Goal: Obtain resource: Download file/media

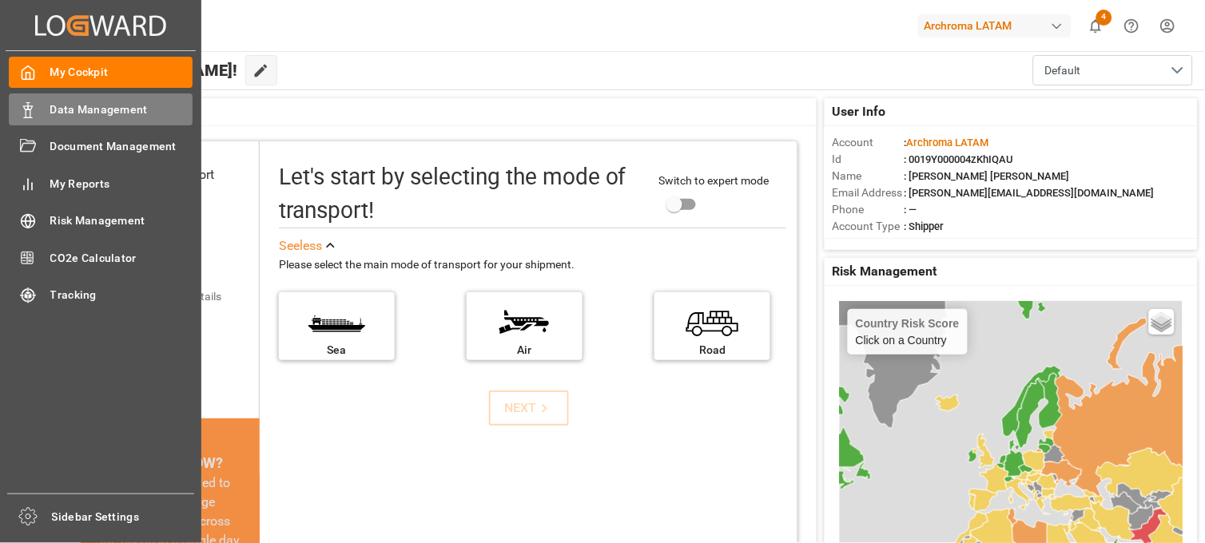
click at [82, 112] on span "Data Management" at bounding box center [121, 109] width 143 height 17
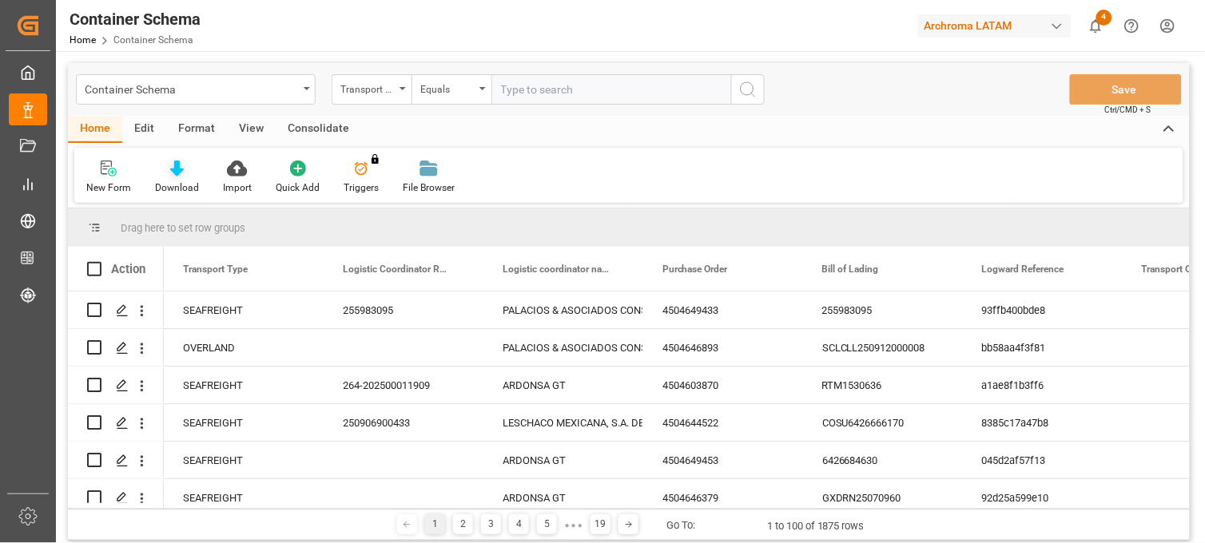
click at [171, 181] on div "Download" at bounding box center [177, 188] width 44 height 14
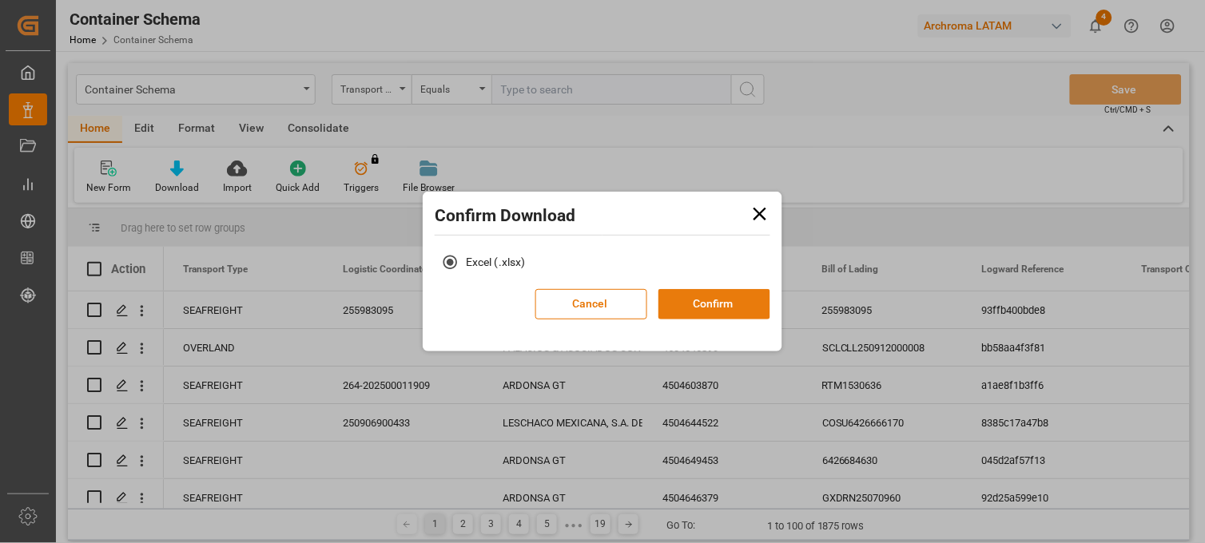
click at [727, 306] on button "Confirm" at bounding box center [714, 304] width 112 height 30
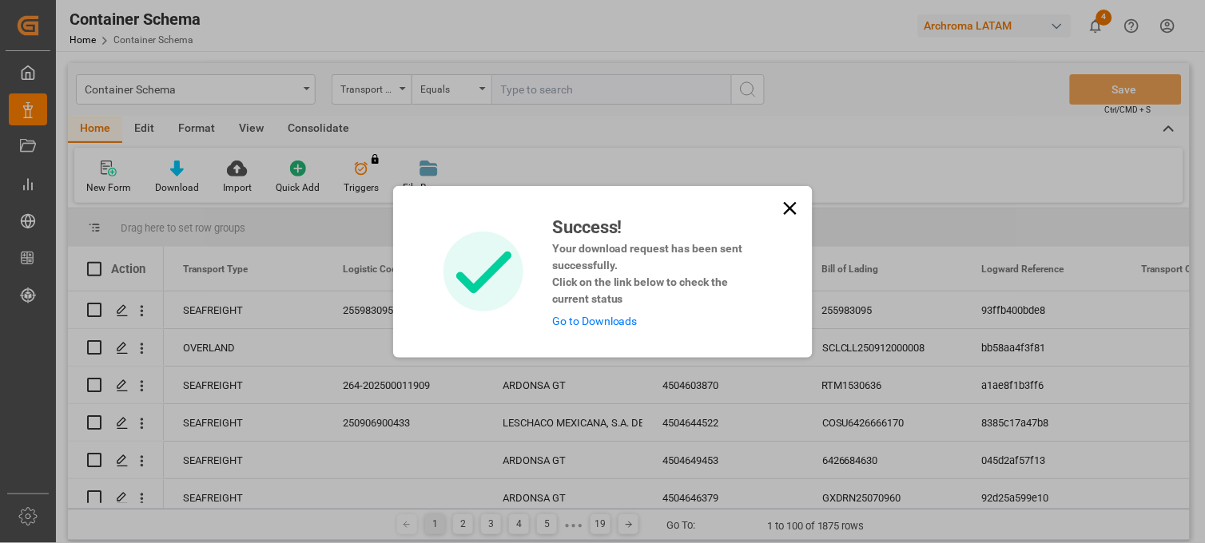
click at [579, 322] on link "Go to Downloads" at bounding box center [594, 321] width 85 height 13
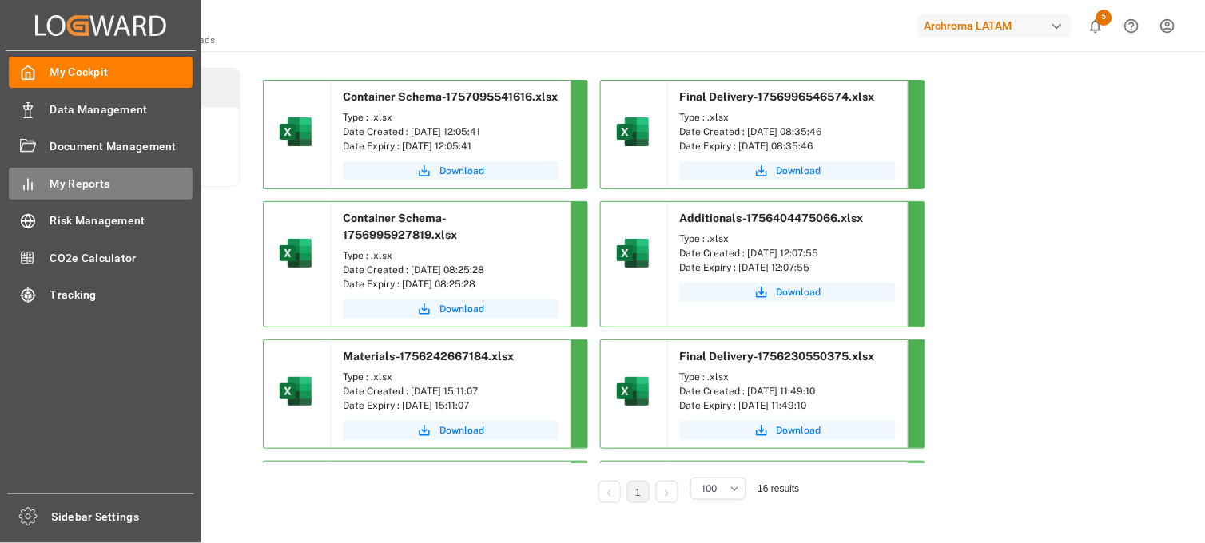
click at [112, 178] on span "My Reports" at bounding box center [121, 184] width 143 height 17
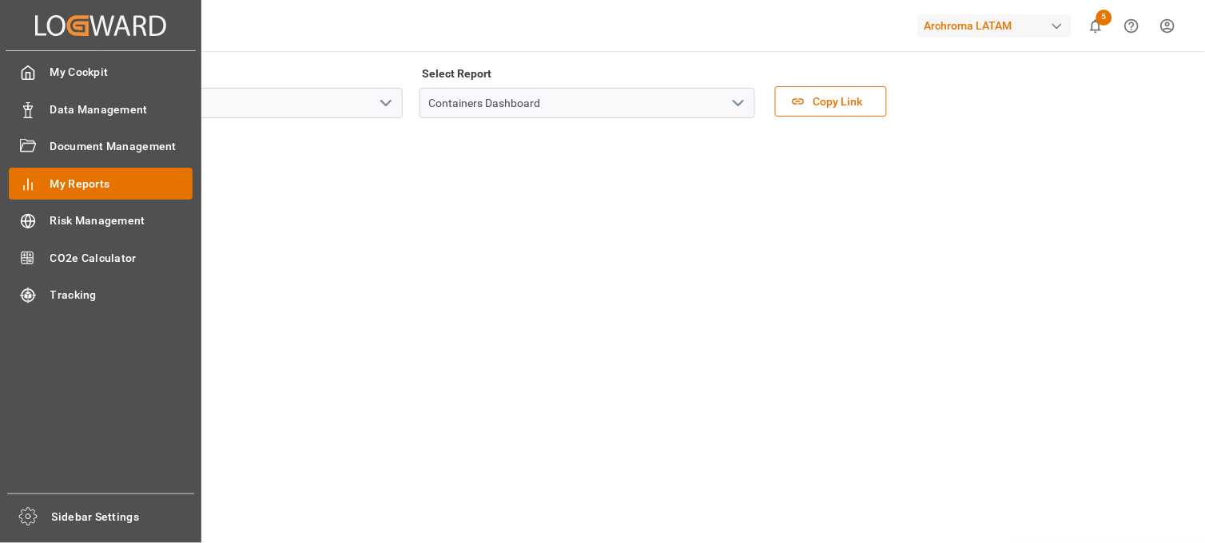
click at [97, 185] on span "My Reports" at bounding box center [121, 184] width 143 height 17
